Goal: Information Seeking & Learning: Learn about a topic

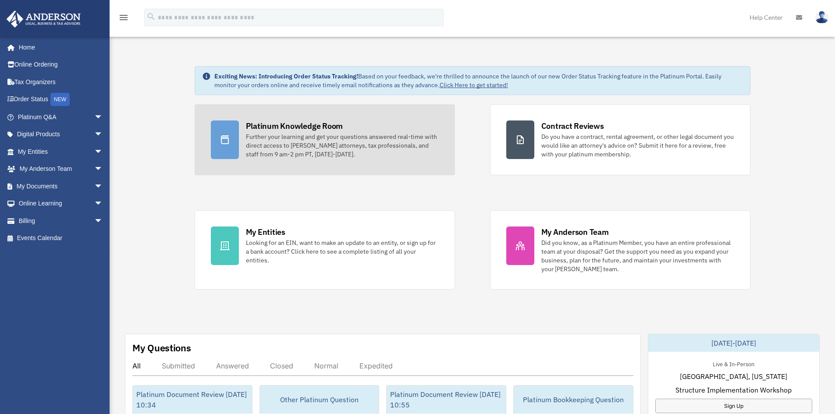
click at [302, 142] on div "Further your learning and get your questions answered real-time with direct acc…" at bounding box center [342, 145] width 193 height 26
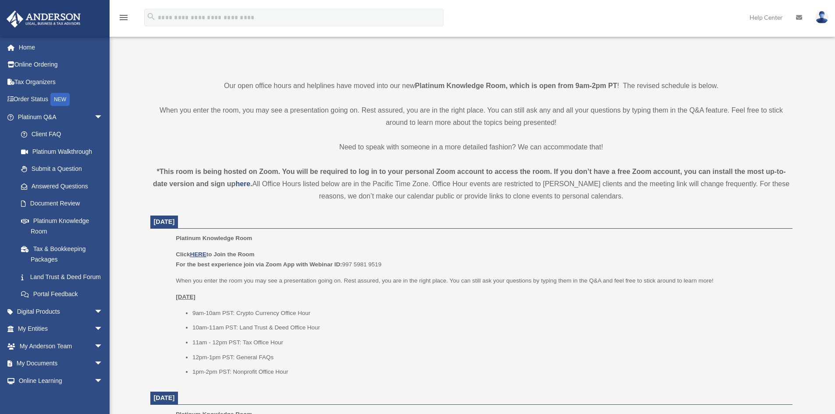
scroll to position [182, 0]
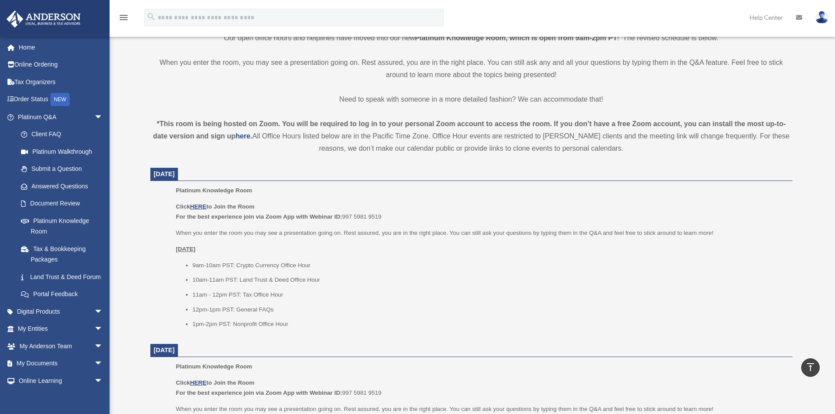
drag, startPoint x: 377, startPoint y: 283, endPoint x: 381, endPoint y: 304, distance: 21.9
drag, startPoint x: 385, startPoint y: 212, endPoint x: 343, endPoint y: 213, distance: 42.1
click at [343, 213] on p "Click HERE to Join the Room For the best experience join via Zoom App with Webi…" at bounding box center [481, 210] width 610 height 21
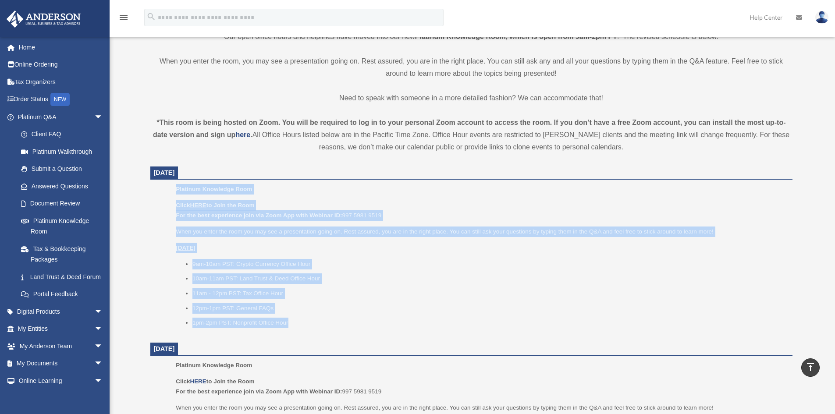
drag, startPoint x: 308, startPoint y: 321, endPoint x: 175, endPoint y: 190, distance: 186.4
click at [175, 190] on ul "Platinum Knowledge Room Click HERE to Join the Room For the best experience joi…" at bounding box center [472, 259] width 630 height 150
click at [435, 260] on li "9am-10am PST: Crypto Currency Office Hour" at bounding box center [490, 264] width 594 height 11
click at [267, 321] on li "1pm-2pm PST: Nonprofit Office Hour" at bounding box center [490, 323] width 594 height 11
drag, startPoint x: 296, startPoint y: 323, endPoint x: 176, endPoint y: 184, distance: 184.4
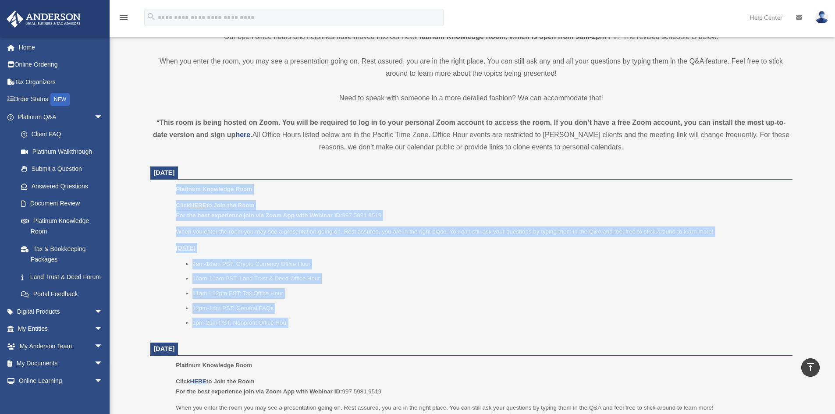
click at [176, 184] on div "Platinum Knowledge Room Click HERE to Join the Room For the best experience joi…" at bounding box center [481, 259] width 610 height 150
click at [522, 225] on div "Click HERE to Join the Room For the best experience join via Zoom App with Webi…" at bounding box center [481, 264] width 610 height 128
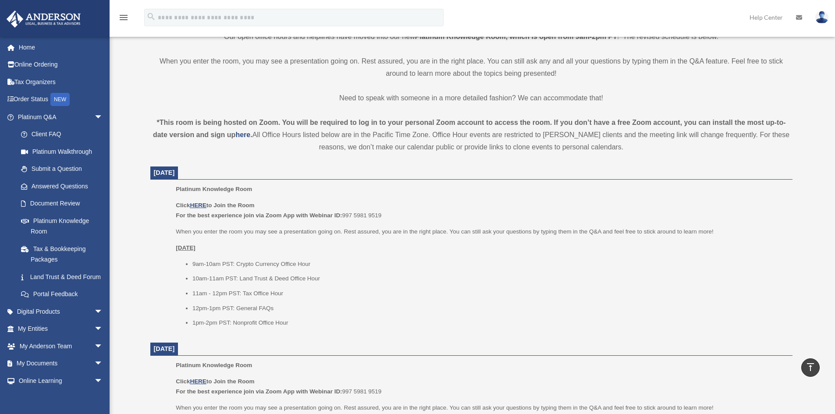
click at [525, 234] on p "When you enter the room you may see a presentation going on. Rest assured, you …" at bounding box center [481, 232] width 610 height 11
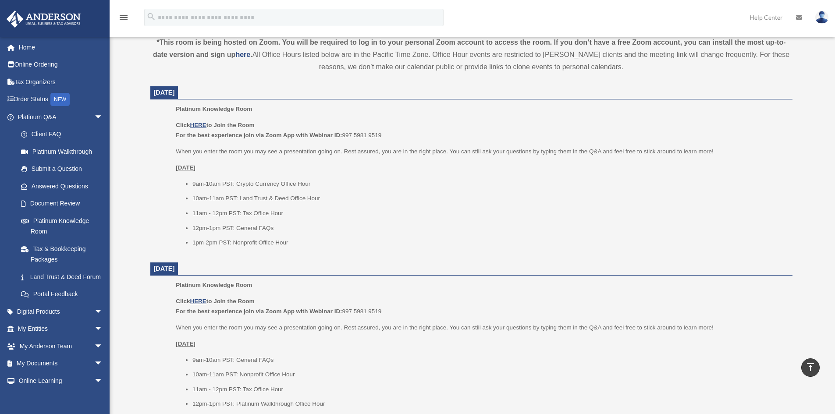
scroll to position [304, 0]
